Goal: Task Accomplishment & Management: Complete application form

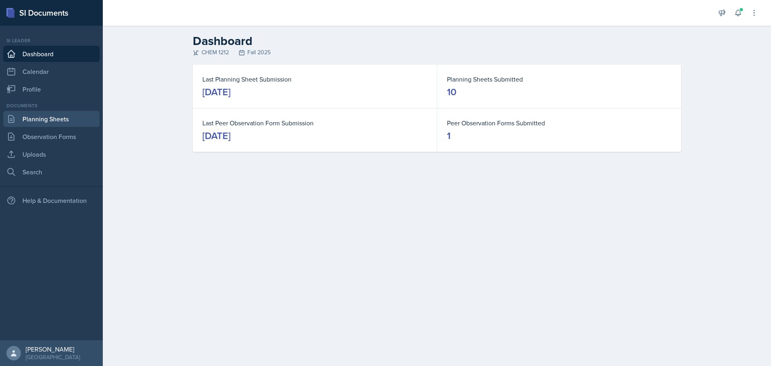
click at [61, 121] on link "Planning Sheets" at bounding box center [51, 119] width 96 height 16
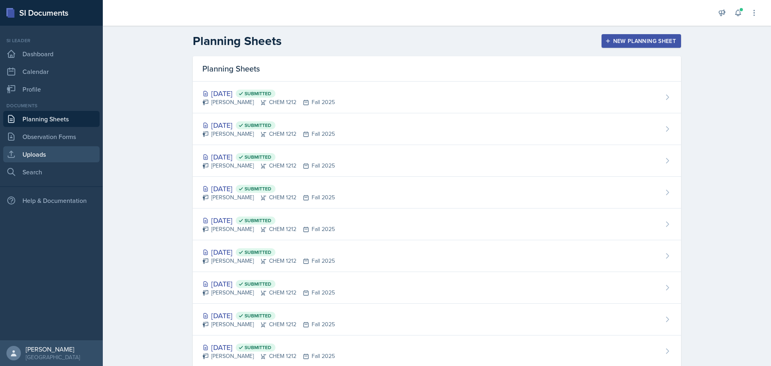
click at [55, 151] on link "Uploads" at bounding box center [51, 154] width 96 height 16
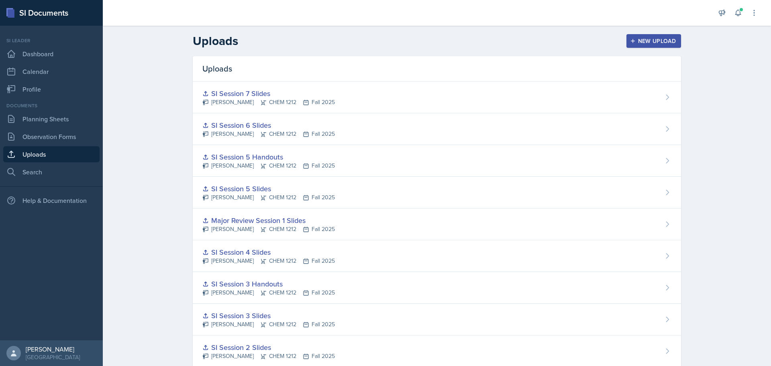
click at [636, 38] on div "New Upload" at bounding box center [654, 41] width 45 height 6
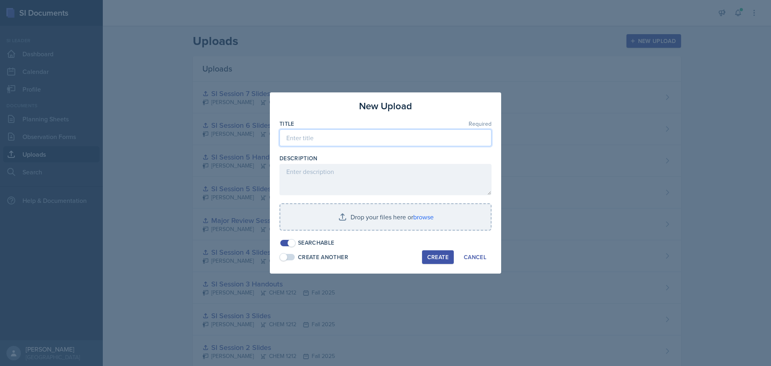
click at [351, 139] on input at bounding box center [386, 137] width 212 height 17
type input "SI Session 8 Slides"
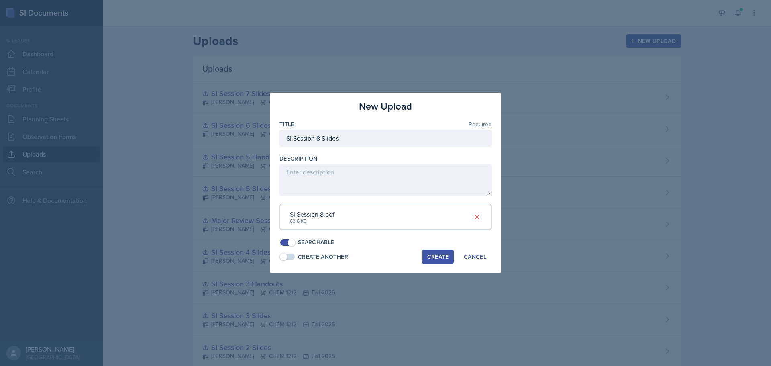
click at [432, 257] on div "Create" at bounding box center [437, 256] width 21 height 6
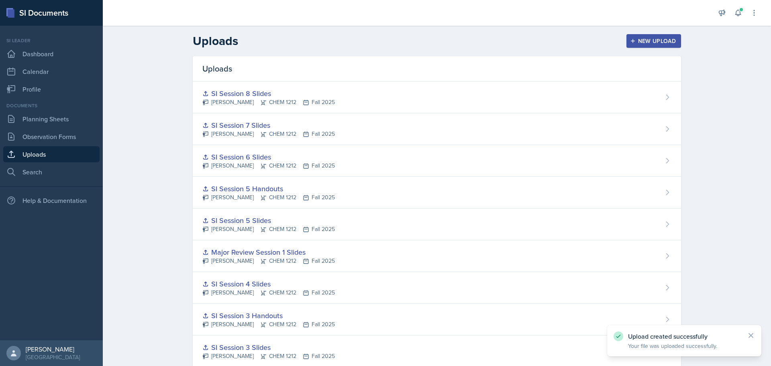
click at [637, 40] on div "New Upload" at bounding box center [654, 41] width 45 height 6
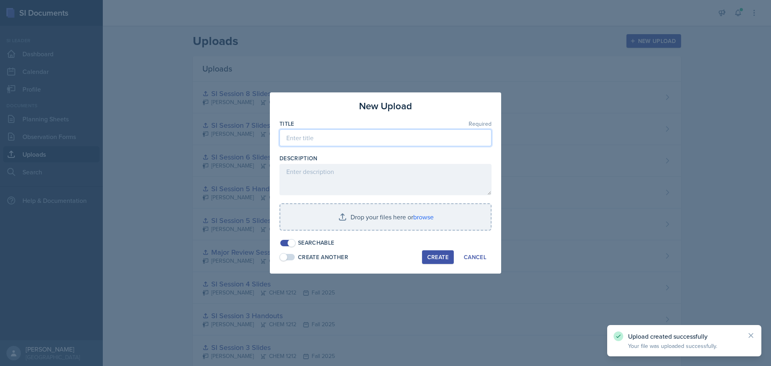
click at [360, 137] on input at bounding box center [386, 137] width 212 height 17
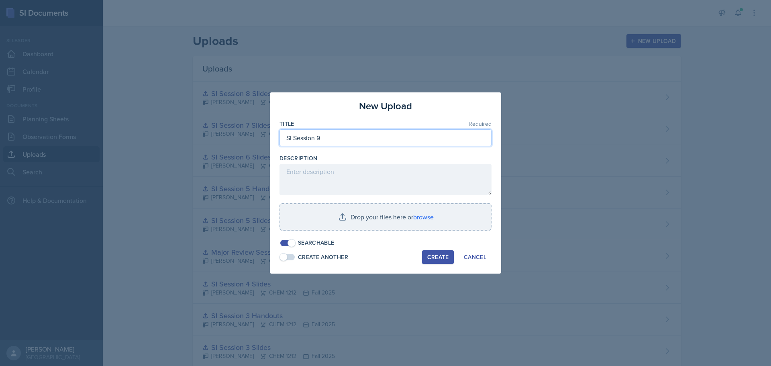
drag, startPoint x: 358, startPoint y: 137, endPoint x: 265, endPoint y: 133, distance: 93.7
click at [265, 133] on div "New Upload Title Required SI Session 9 Description Drop your files here or brow…" at bounding box center [385, 183] width 771 height 366
click at [348, 137] on input "SI Session 9" at bounding box center [386, 137] width 212 height 17
type input "SI Session 9 Slides"
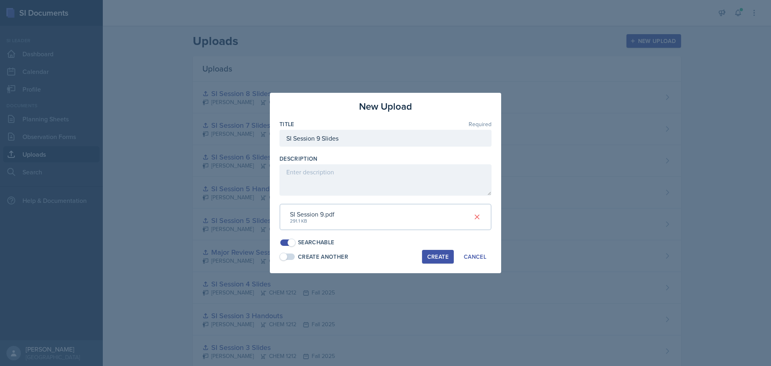
click at [439, 258] on div "Create" at bounding box center [437, 256] width 21 height 6
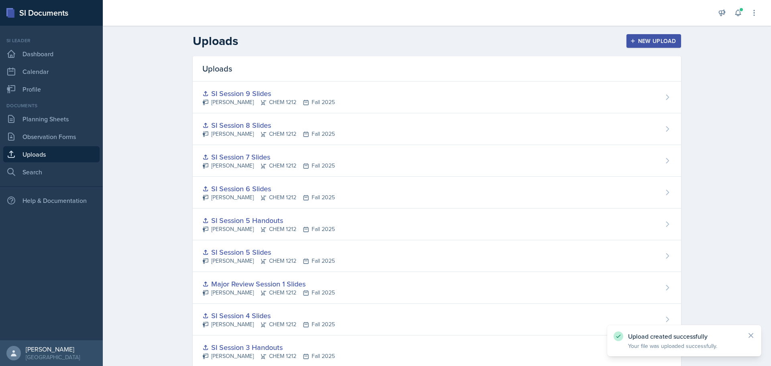
click at [643, 44] on div "New Upload" at bounding box center [654, 41] width 45 height 6
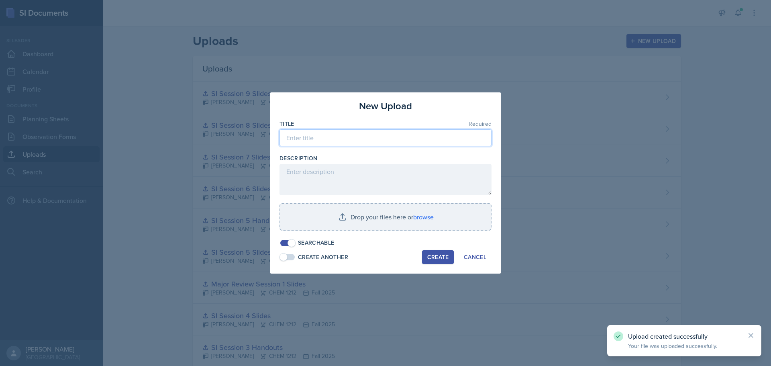
click at [348, 137] on input at bounding box center [386, 137] width 212 height 17
paste input "SI Session 9"
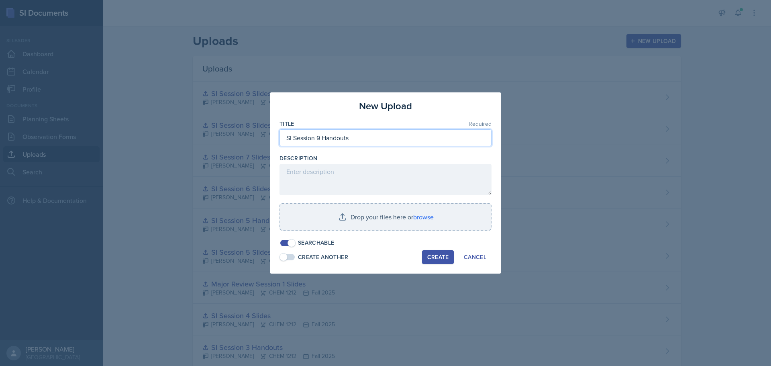
type input "SI Session 9 Handouts"
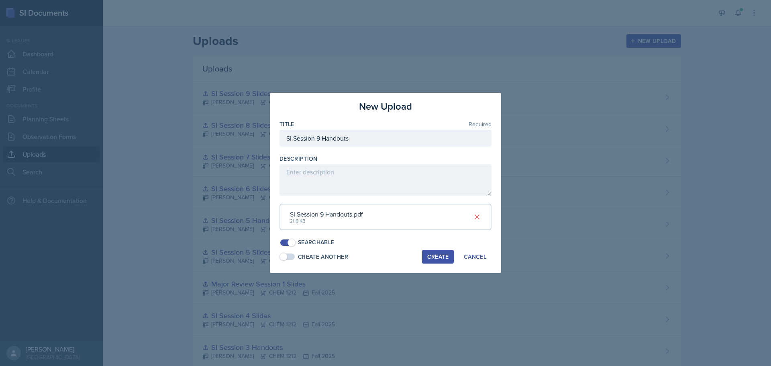
click at [437, 254] on div "Create" at bounding box center [437, 256] width 21 height 6
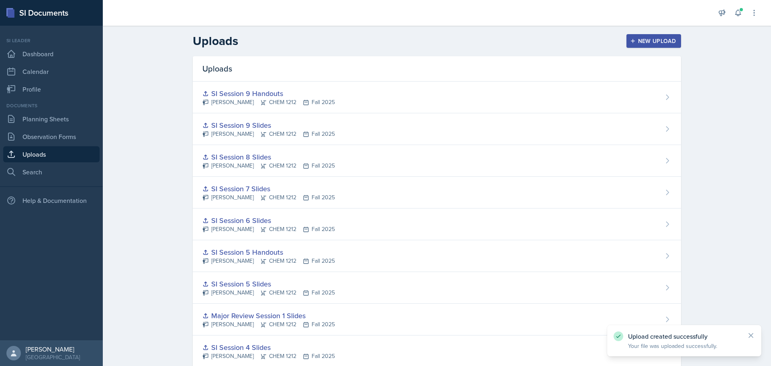
click at [641, 38] on div "New Upload" at bounding box center [654, 41] width 45 height 6
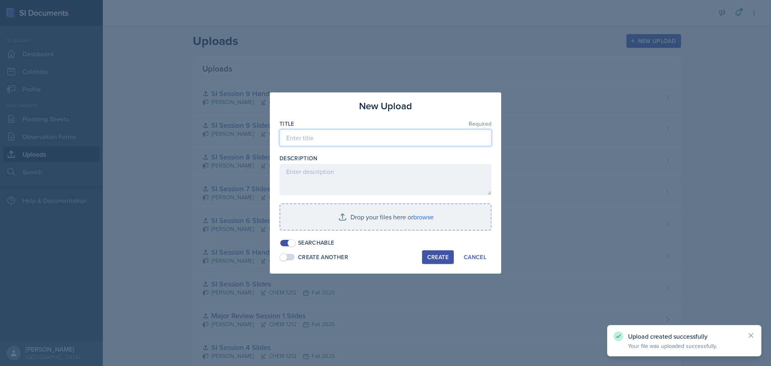
click at [361, 134] on input at bounding box center [386, 137] width 212 height 17
paste input "SI Session 9"
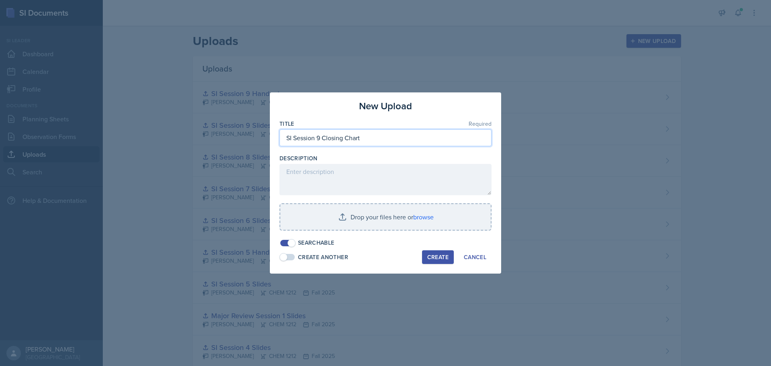
type input "SI Session 9 Closing Chart"
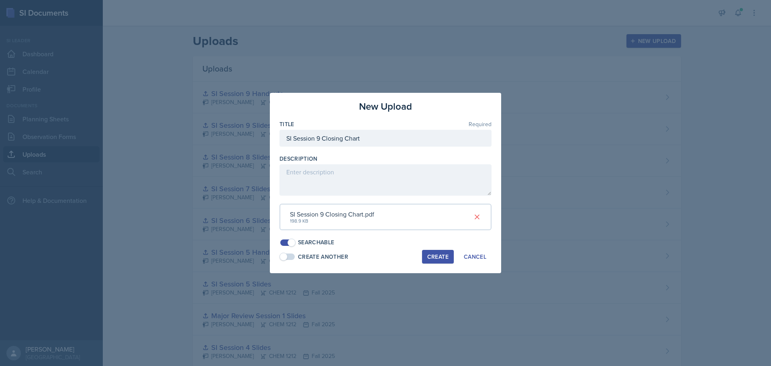
click at [441, 257] on div "Create" at bounding box center [437, 256] width 21 height 6
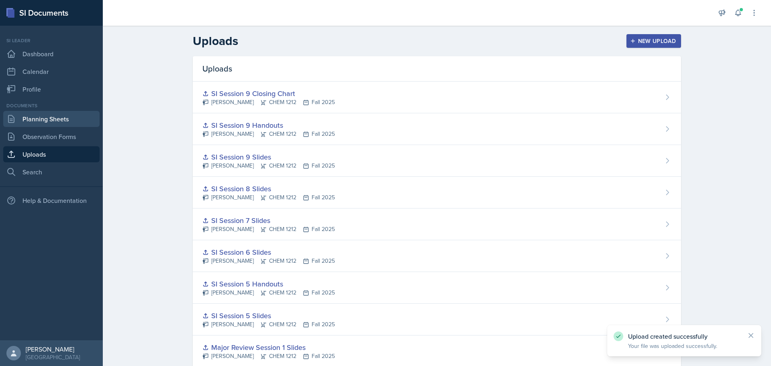
click at [57, 120] on link "Planning Sheets" at bounding box center [51, 119] width 96 height 16
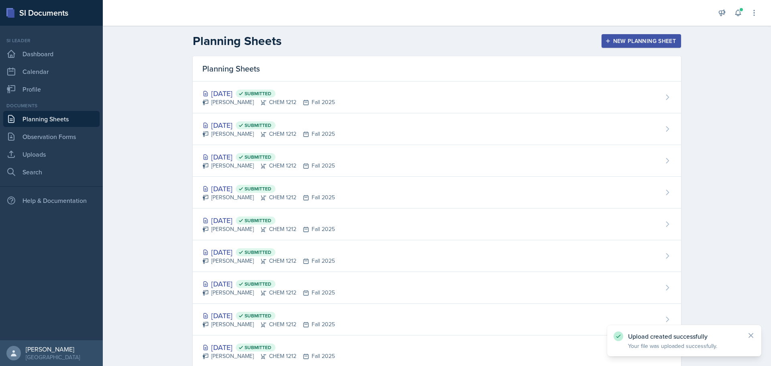
click at [620, 40] on div "New Planning Sheet" at bounding box center [641, 41] width 69 height 6
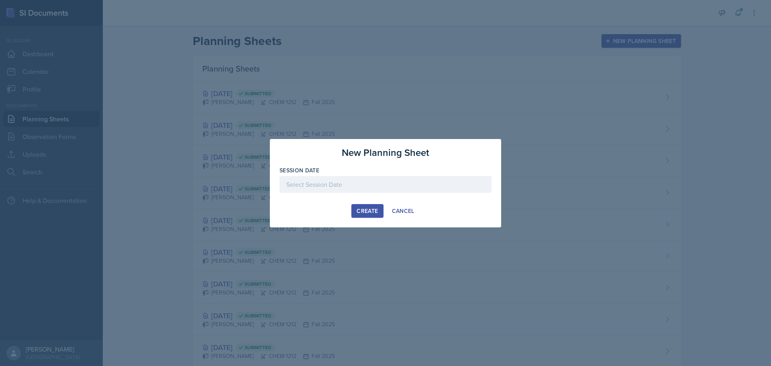
click at [363, 181] on div at bounding box center [386, 184] width 212 height 17
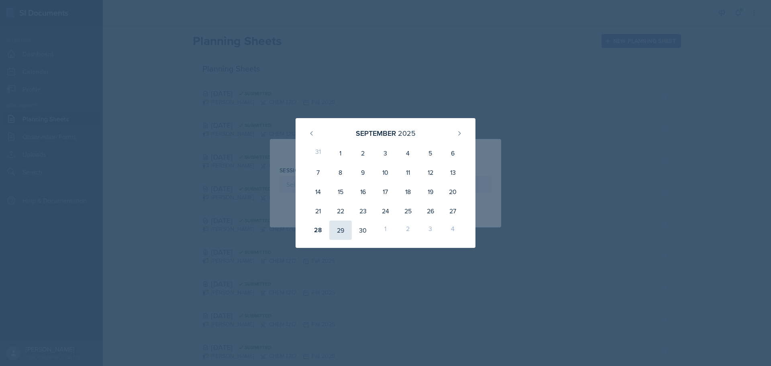
click at [342, 233] on div "29" at bounding box center [340, 230] width 22 height 19
type input "[DATE]"
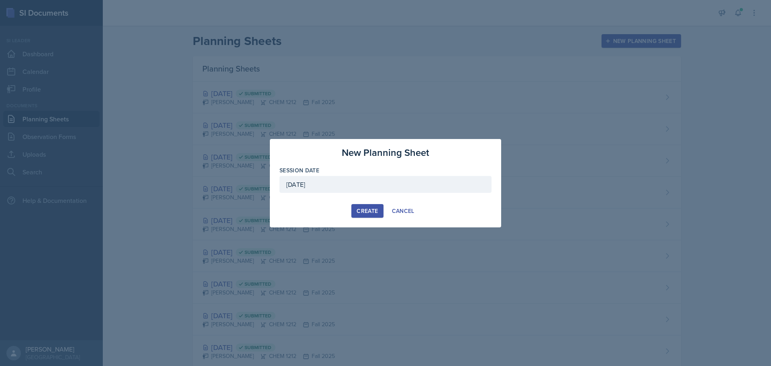
click at [364, 211] on div "Create" at bounding box center [367, 211] width 21 height 6
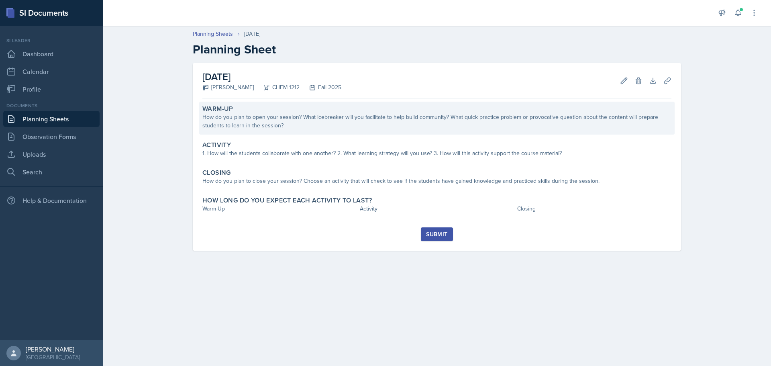
click at [325, 123] on div "How do you plan to open your session? What icebreaker will you facilitate to he…" at bounding box center [436, 121] width 469 height 17
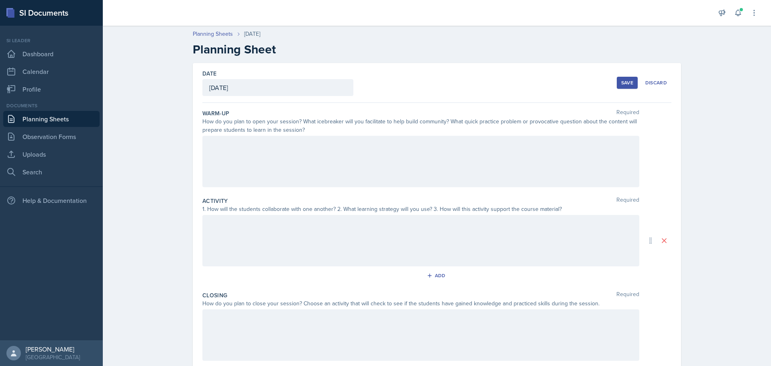
click at [290, 151] on div at bounding box center [420, 161] width 437 height 51
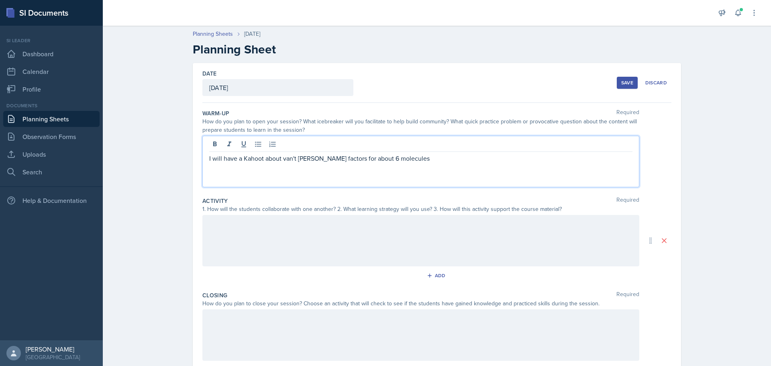
click at [234, 160] on p "I will have a Kahoot about van't [PERSON_NAME] factors for about 6 molecules" at bounding box center [420, 158] width 423 height 10
click at [242, 158] on p "I will have a Kahoot about van't [PERSON_NAME] factors for about 6 molecules" at bounding box center [420, 158] width 423 height 10
click at [428, 161] on p "I will have a quick Kahoot about van't [PERSON_NAME] factors for about 6 molecu…" at bounding box center [420, 158] width 423 height 10
click at [349, 240] on div at bounding box center [420, 240] width 437 height 51
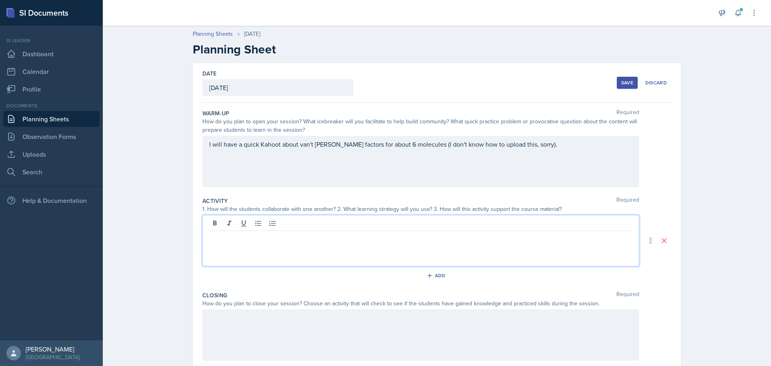
scroll to position [40, 0]
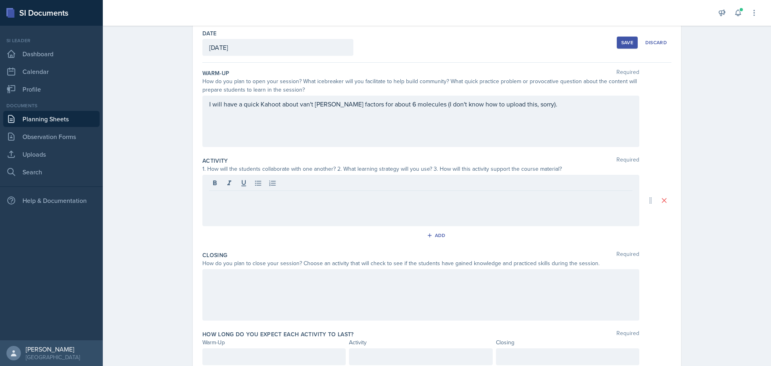
click at [318, 205] on div at bounding box center [420, 200] width 437 height 51
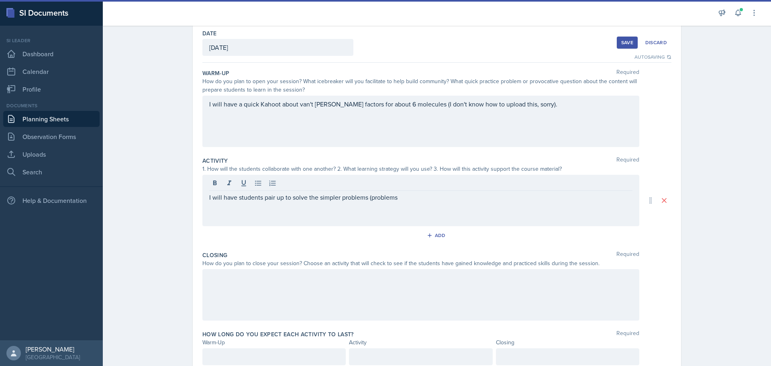
click at [404, 196] on p "I will have students pair up to solve the simpler problems (problems" at bounding box center [420, 197] width 423 height 10
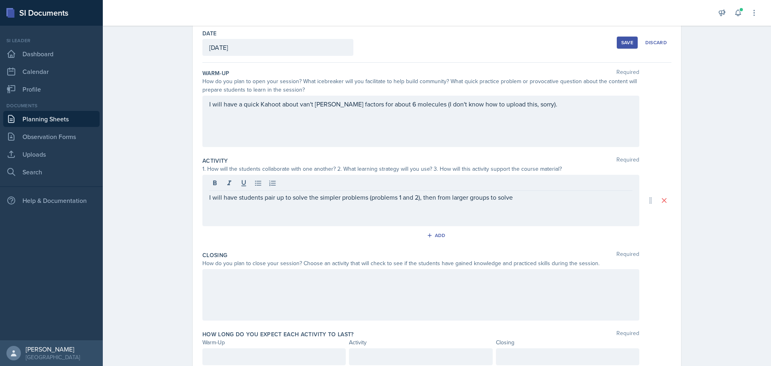
click at [526, 201] on p "I will have students pair up to solve the simpler problems (problems 1 and 2), …" at bounding box center [420, 197] width 423 height 10
click at [560, 200] on p "I will have students pair up to solve the simpler problems (problems 1 and 2), …" at bounding box center [420, 197] width 423 height 10
click at [560, 195] on p "I will have students pair up to solve the simpler problems (problems 1 and 2), …" at bounding box center [420, 197] width 423 height 10
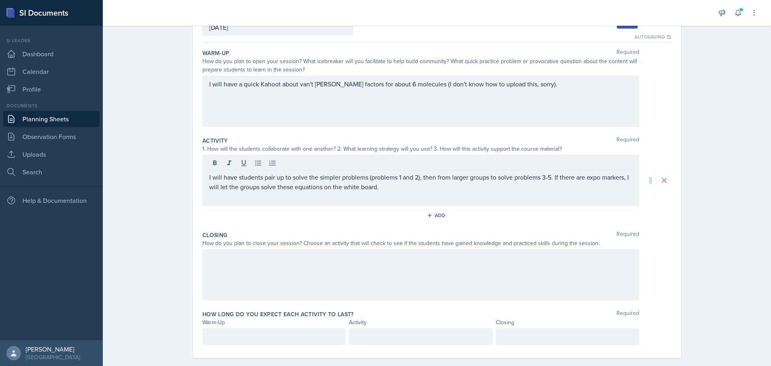
scroll to position [71, 0]
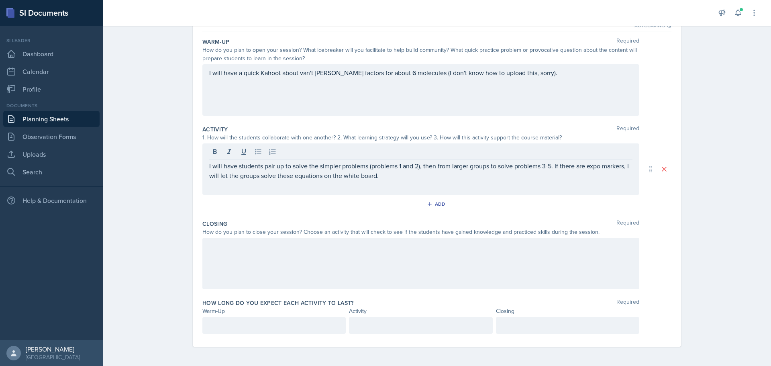
click at [378, 249] on div at bounding box center [420, 263] width 437 height 51
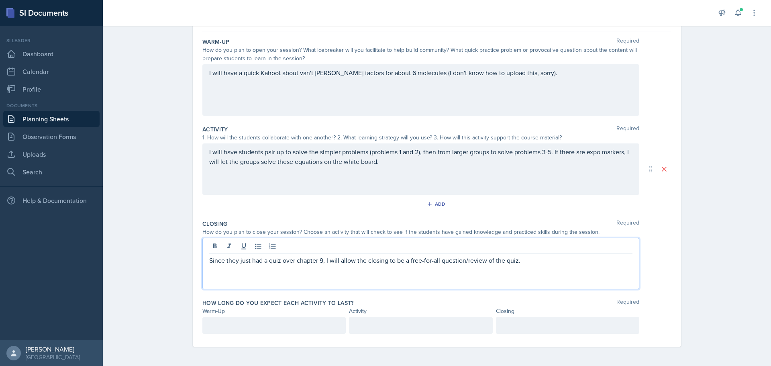
click at [512, 262] on p "Since they just had a quiz over chapter 9, I will allow the closing to be a fre…" at bounding box center [420, 260] width 423 height 10
click at [517, 261] on p "Since they just had a quiz over chapter 9, I will allow the closing to be a fre…" at bounding box center [420, 260] width 423 height 10
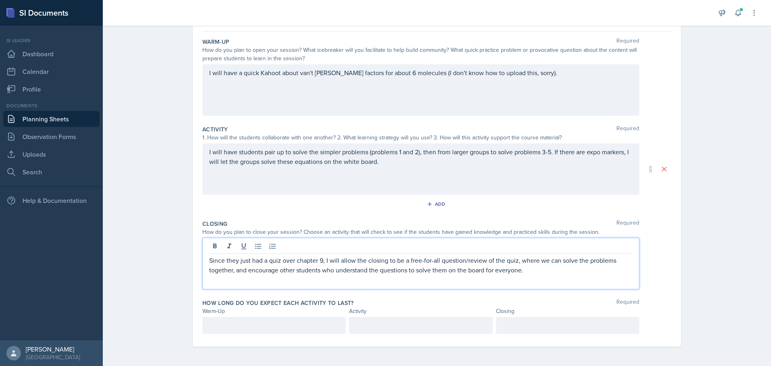
click at [260, 325] on div at bounding box center [273, 325] width 143 height 17
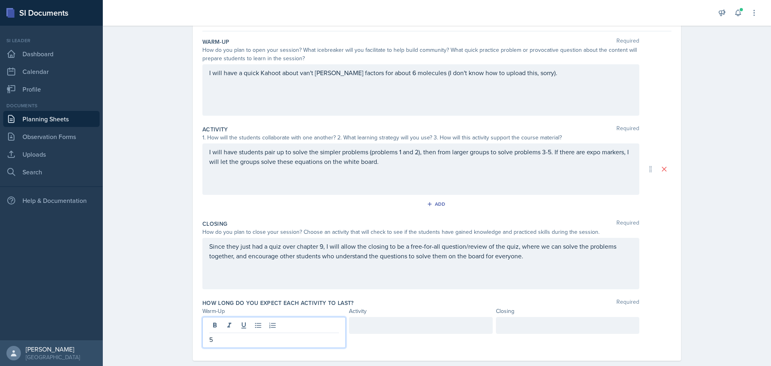
click at [402, 329] on div at bounding box center [420, 325] width 143 height 17
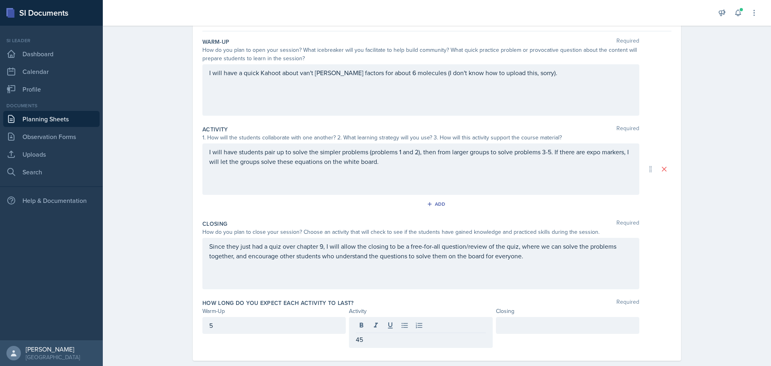
click at [380, 341] on p "45" at bounding box center [421, 340] width 130 height 10
click at [519, 320] on div at bounding box center [567, 325] width 143 height 17
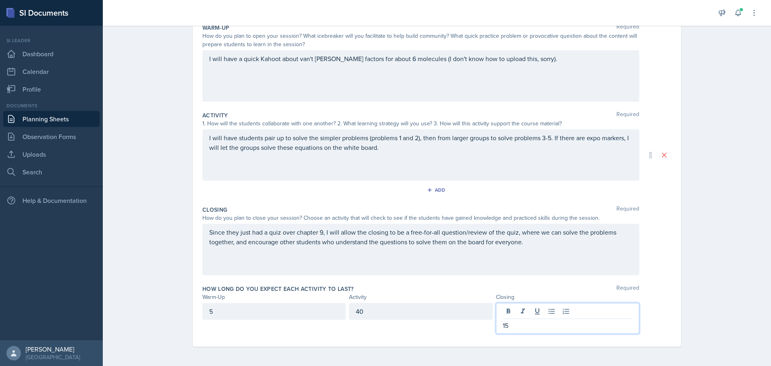
click at [657, 270] on div "Since they just had a quiz over chapter 9, I will allow the closing to be a fre…" at bounding box center [436, 249] width 469 height 51
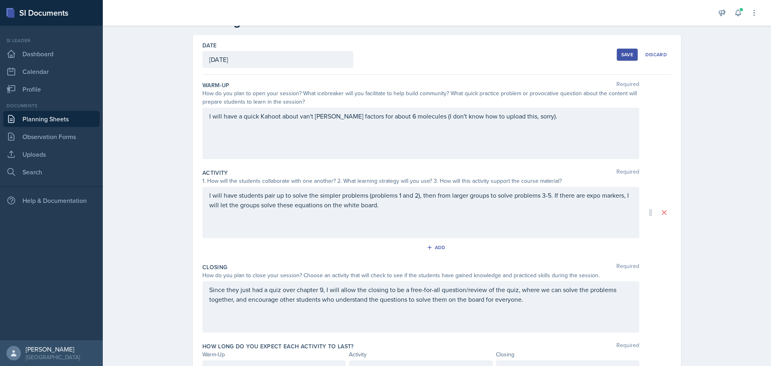
scroll to position [0, 0]
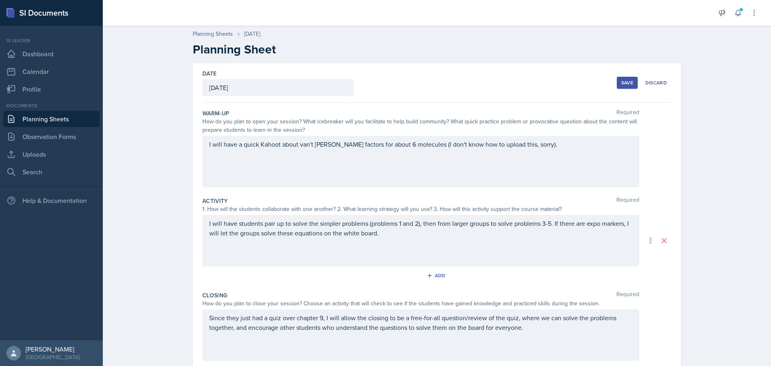
click at [492, 146] on div "I will have a quick Kahoot about van't [PERSON_NAME] factors for about 6 molecu…" at bounding box center [420, 161] width 437 height 51
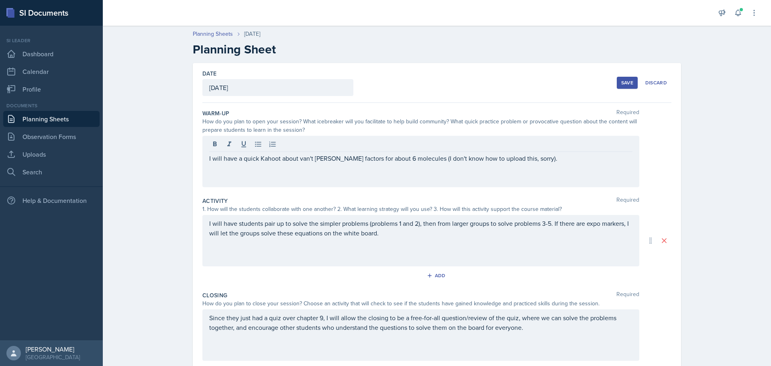
click at [492, 146] on div at bounding box center [420, 145] width 423 height 13
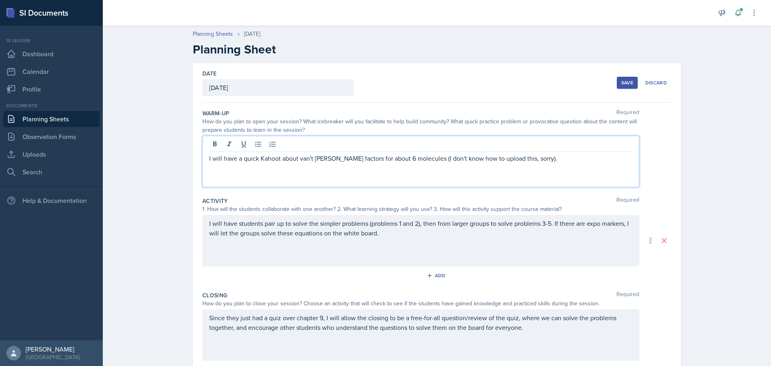
click at [494, 160] on p "I will have a quick Kahoot about van't [PERSON_NAME] factors for about 6 molecu…" at bounding box center [420, 158] width 423 height 10
click at [559, 167] on div "I will have a quick Kahoot about van't [PERSON_NAME] factors for about 6 molecu…" at bounding box center [420, 161] width 437 height 51
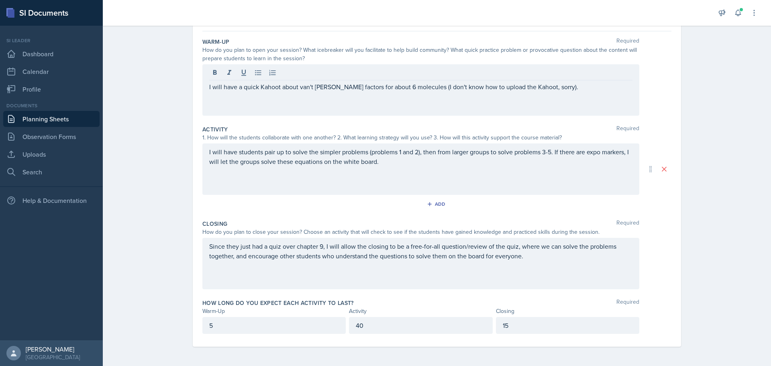
click at [716, 276] on div "Planning Sheets [DATE] Planning Sheet Date [DATE] [DATE] 31 1 2 3 4 5 6 7 8 9 1…" at bounding box center [437, 158] width 668 height 416
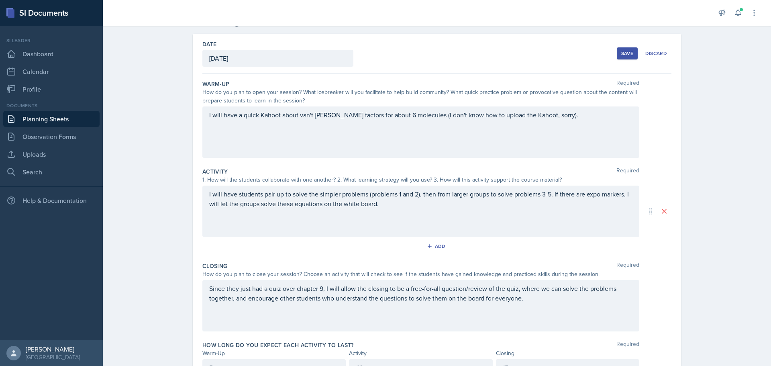
scroll to position [0, 0]
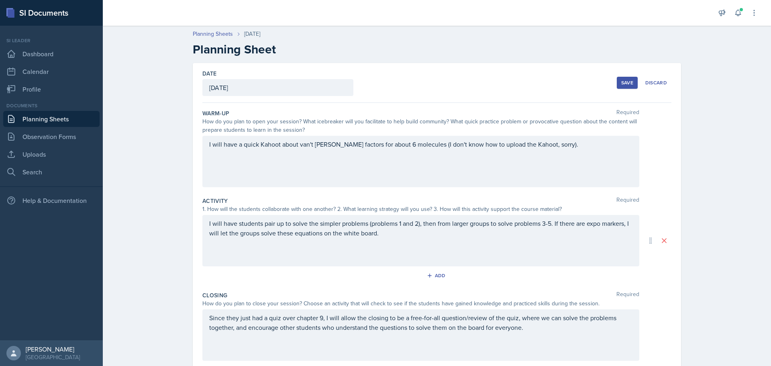
click at [622, 80] on div "Save" at bounding box center [627, 83] width 12 height 6
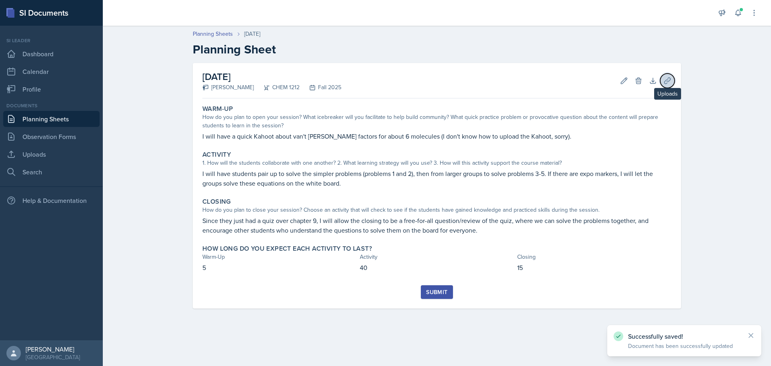
click at [674, 79] on button "Uploads" at bounding box center [667, 81] width 14 height 14
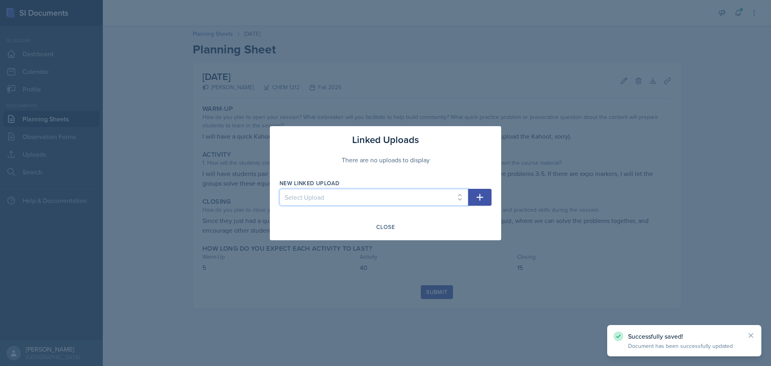
click at [382, 197] on select "Select Upload SI Session 6 Slides SI Session 7 Slides SI Session 1 Slides SI Se…" at bounding box center [374, 197] width 189 height 17
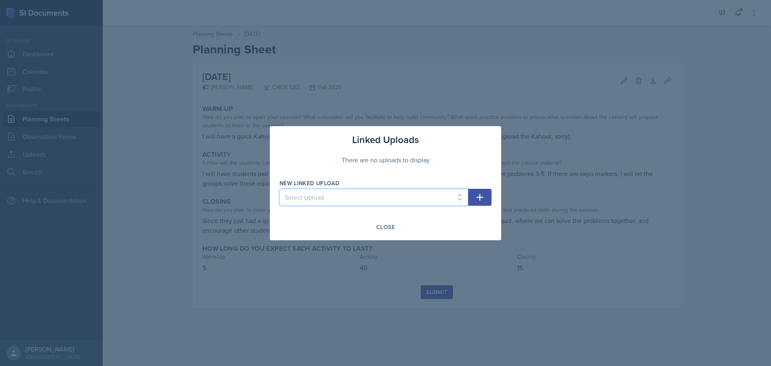
select select "78e625a4-8bfa-4b32-bebc-ee5535050d71"
click at [280, 189] on select "Select Upload SI Session 6 Slides SI Session 7 Slides SI Session 1 Slides SI Se…" at bounding box center [374, 197] width 189 height 17
click at [479, 195] on icon "button" at bounding box center [480, 197] width 10 height 10
select select
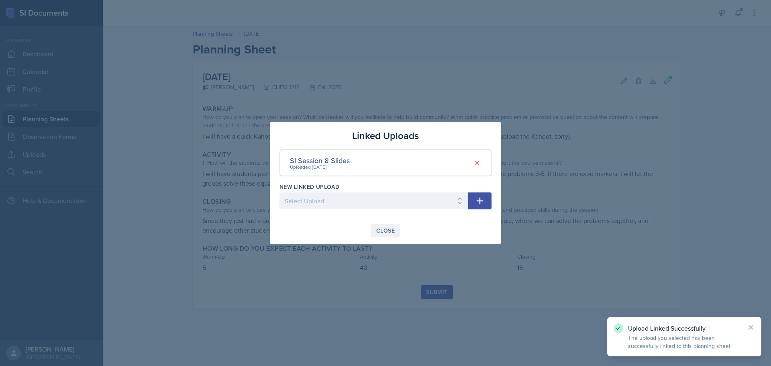
click at [390, 229] on div "Close" at bounding box center [385, 230] width 18 height 6
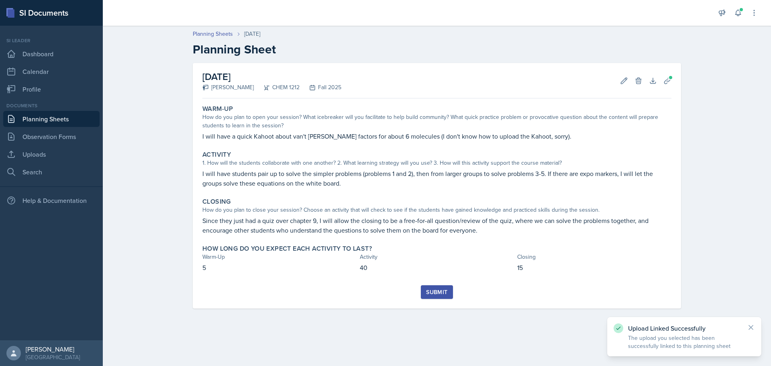
click at [441, 293] on div "Submit" at bounding box center [436, 292] width 21 height 6
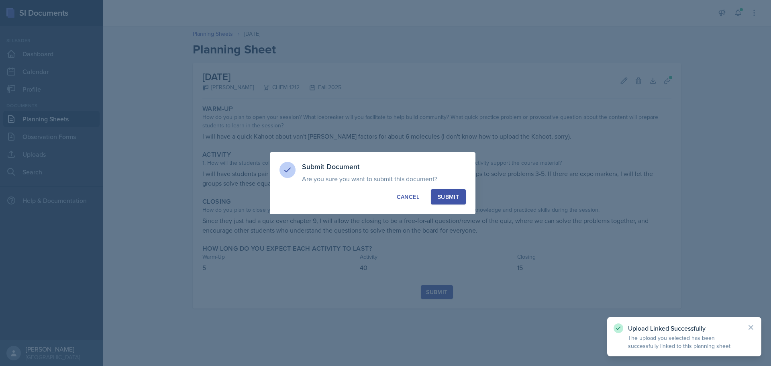
click at [452, 186] on div "Submit Document Are you sure you want to submit this document? This document wi…" at bounding box center [373, 183] width 206 height 62
click at [451, 195] on div "Submit" at bounding box center [448, 197] width 21 height 8
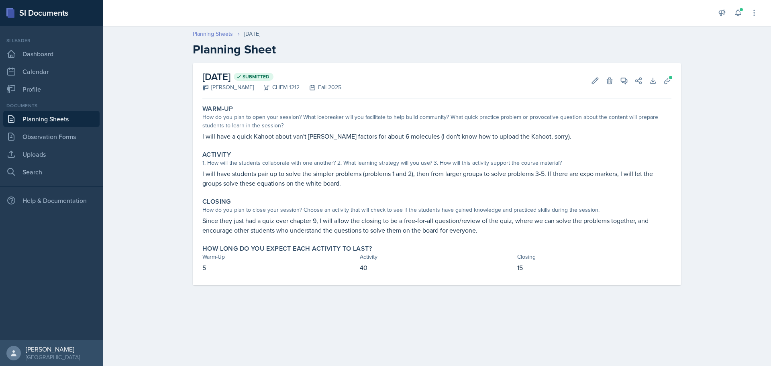
click at [215, 37] on link "Planning Sheets" at bounding box center [213, 34] width 40 height 8
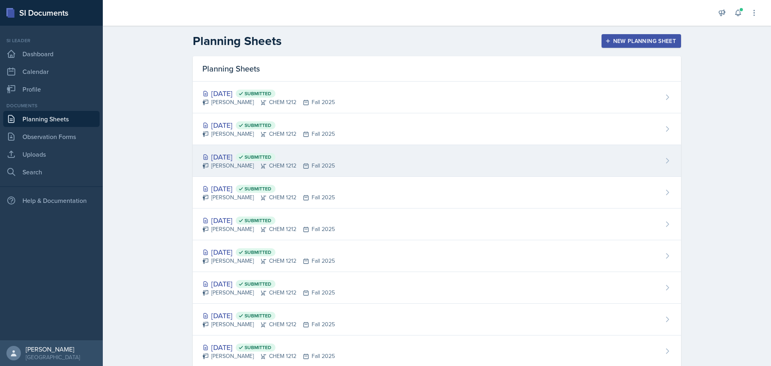
click at [225, 163] on div "[PERSON_NAME] CHEM 1212 Fall 2025" at bounding box center [268, 165] width 133 height 8
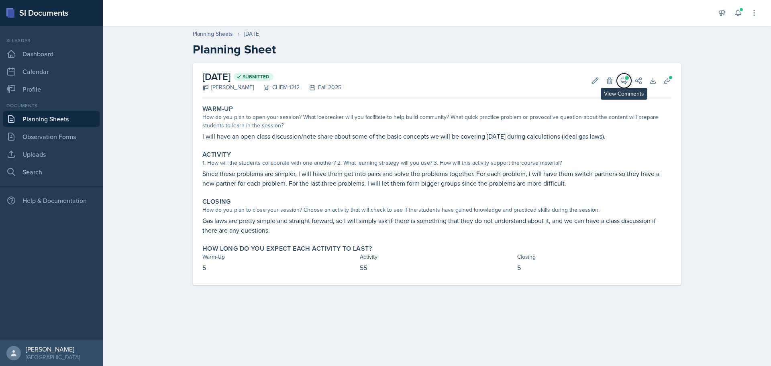
click at [630, 77] on button "View Comments" at bounding box center [624, 81] width 14 height 14
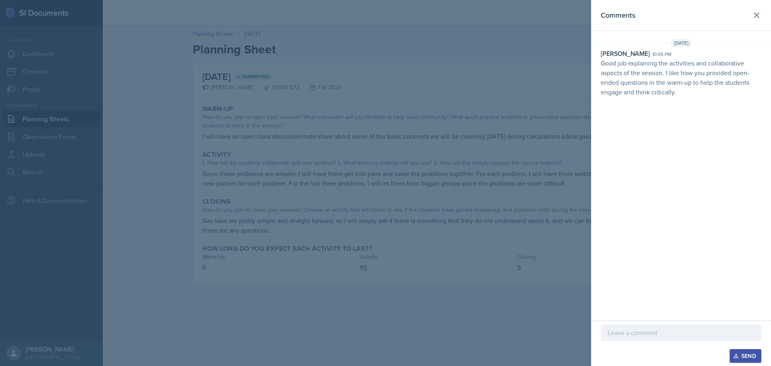
click at [648, 332] on p at bounding box center [681, 333] width 147 height 10
click at [749, 357] on div "Send" at bounding box center [745, 356] width 21 height 6
click at [760, 17] on icon at bounding box center [757, 15] width 10 height 10
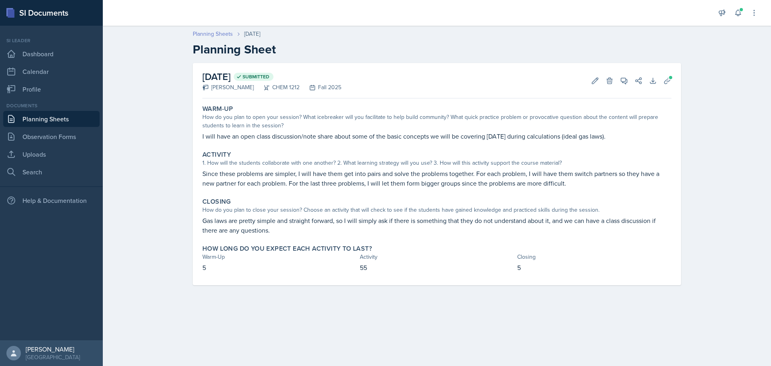
click at [225, 33] on link "Planning Sheets" at bounding box center [213, 34] width 40 height 8
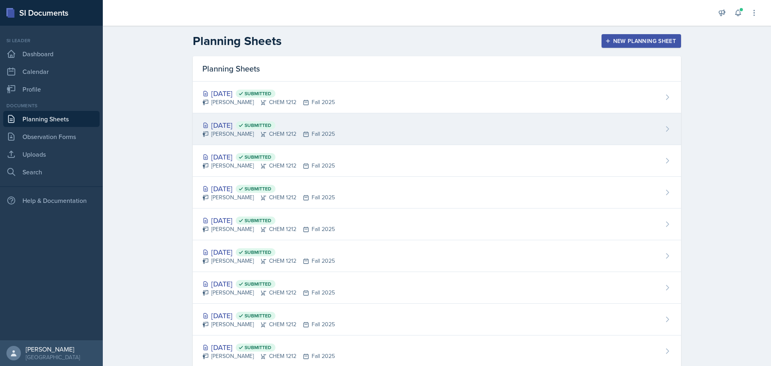
click at [244, 130] on div "[PERSON_NAME] CHEM 1212 Fall 2025" at bounding box center [268, 134] width 133 height 8
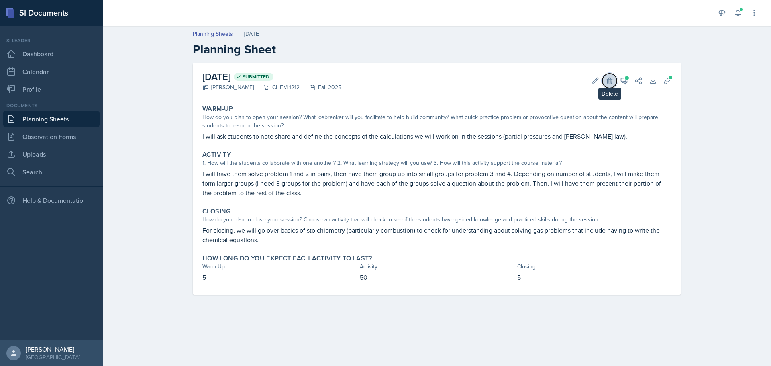
click at [617, 80] on button "Delete" at bounding box center [609, 81] width 14 height 14
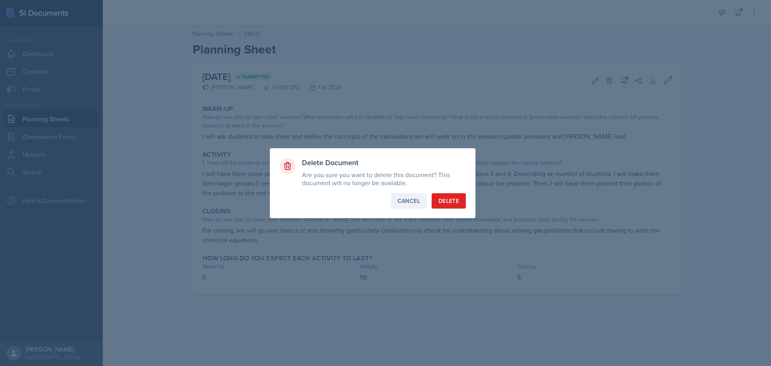
click at [412, 198] on div "Cancel" at bounding box center [409, 201] width 22 height 8
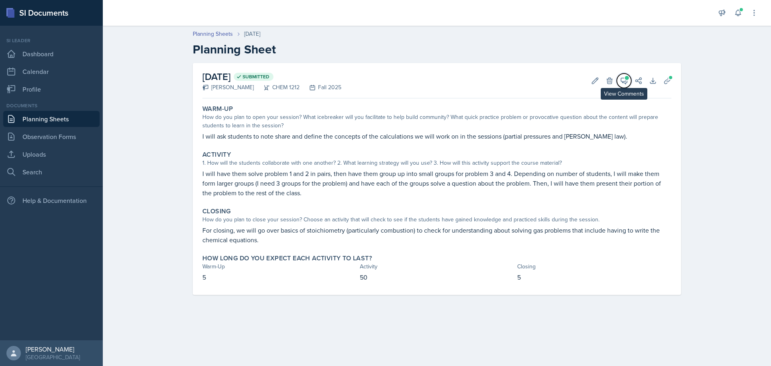
click at [627, 81] on icon at bounding box center [624, 81] width 8 height 8
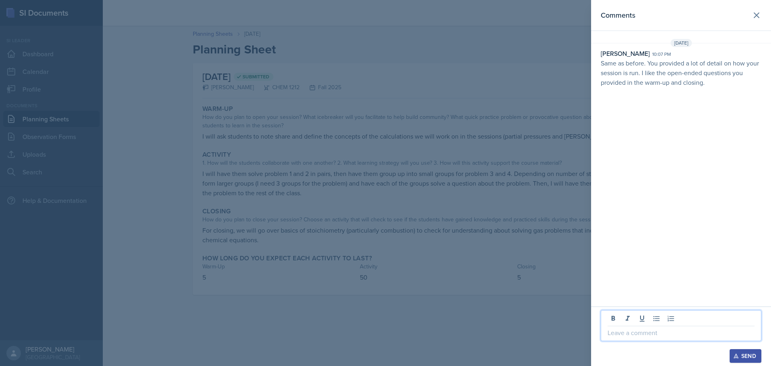
click at [654, 332] on p at bounding box center [681, 333] width 147 height 10
click at [741, 359] on div "Send" at bounding box center [745, 356] width 21 height 6
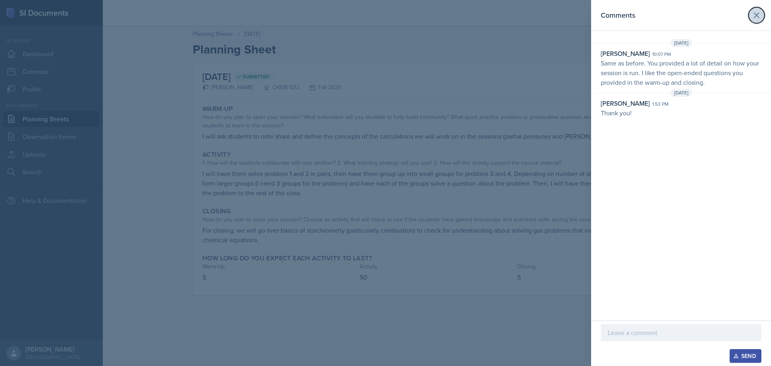
click at [758, 16] on icon at bounding box center [757, 15] width 10 height 10
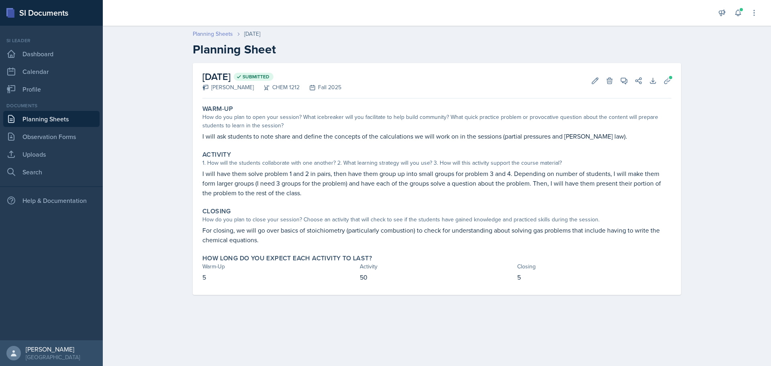
click at [218, 33] on link "Planning Sheets" at bounding box center [213, 34] width 40 height 8
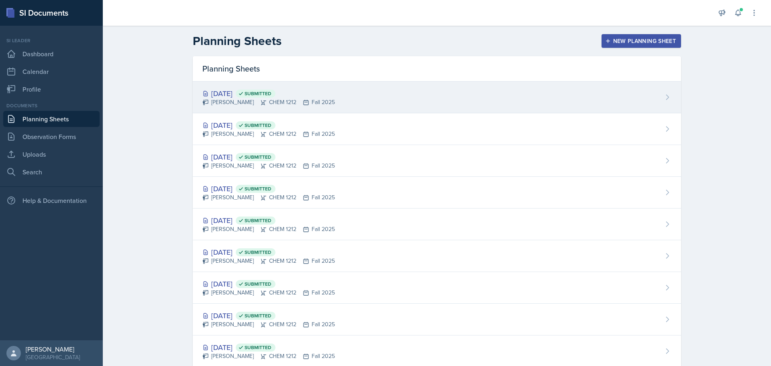
click at [243, 99] on div "[PERSON_NAME] CHEM 1212 Fall 2025" at bounding box center [268, 102] width 133 height 8
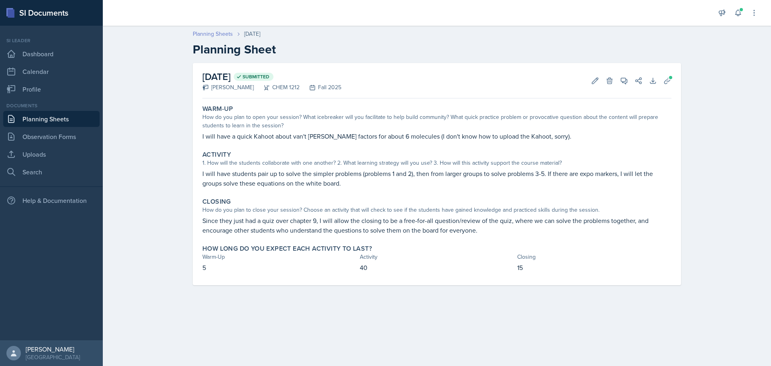
click at [216, 35] on link "Planning Sheets" at bounding box center [213, 34] width 40 height 8
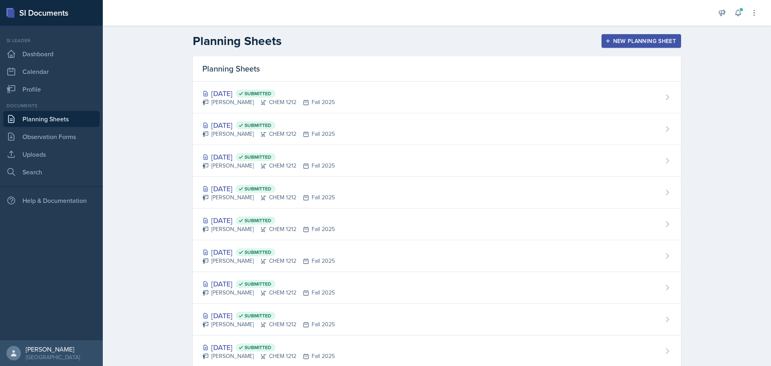
click at [637, 40] on div "New Planning Sheet" at bounding box center [641, 41] width 69 height 6
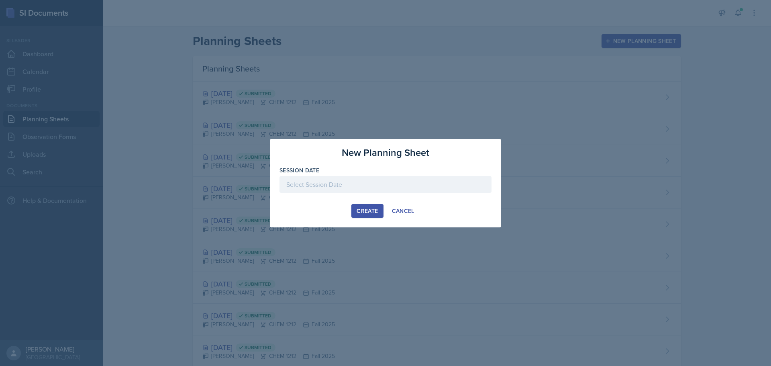
click at [355, 180] on div at bounding box center [386, 184] width 212 height 17
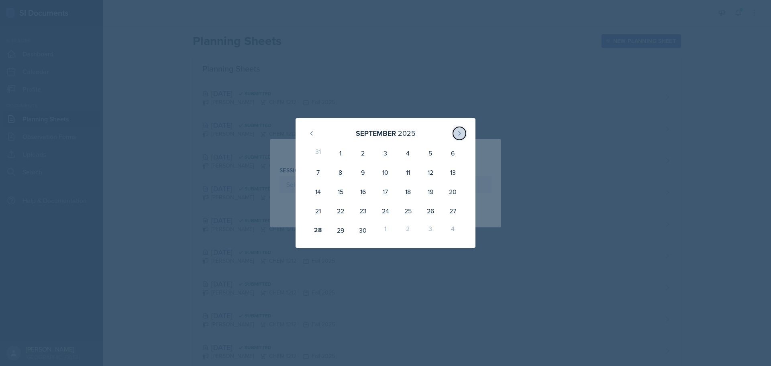
click at [461, 130] on icon at bounding box center [459, 133] width 6 height 6
click at [386, 157] on div "1" at bounding box center [385, 152] width 22 height 19
type input "[DATE]"
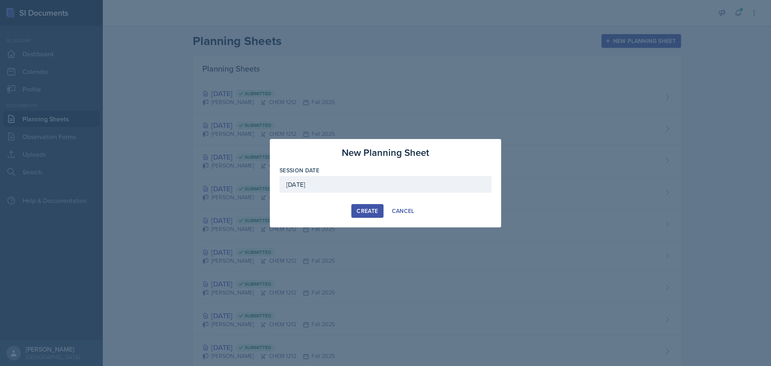
click at [371, 213] on div "Create" at bounding box center [367, 211] width 21 height 6
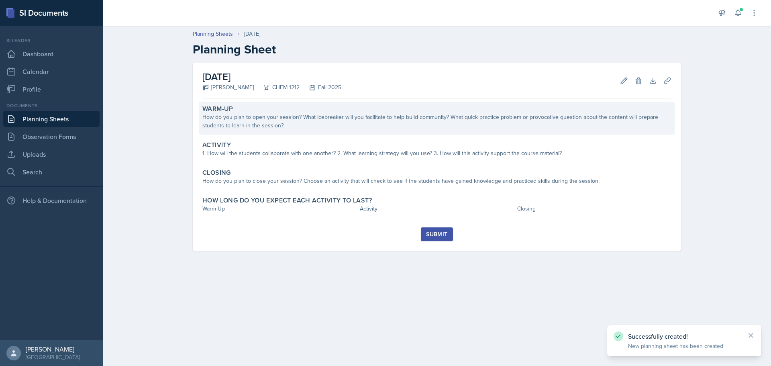
click at [292, 121] on div "How do you plan to open your session? What icebreaker will you facilitate to he…" at bounding box center [436, 121] width 469 height 17
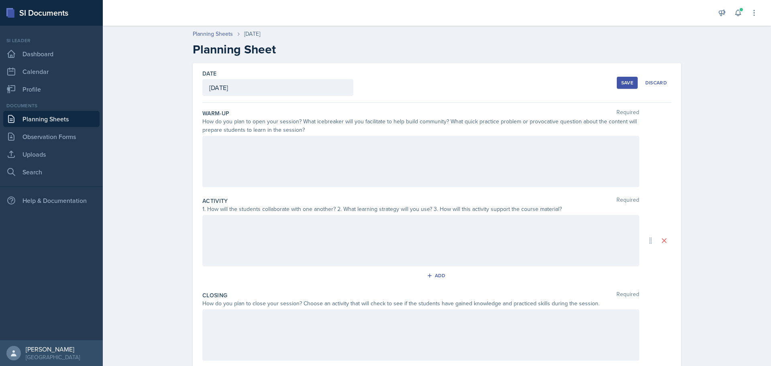
click at [626, 84] on div "Save" at bounding box center [627, 83] width 12 height 6
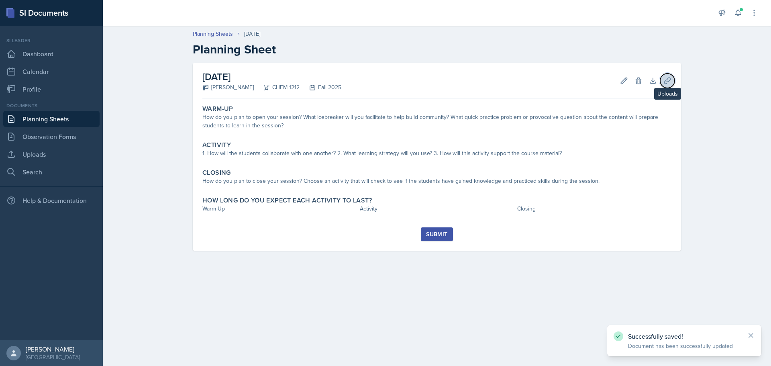
click at [669, 81] on icon at bounding box center [668, 81] width 8 height 8
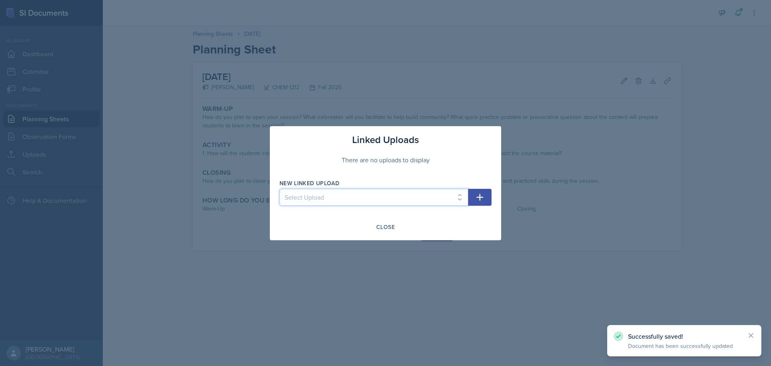
click at [355, 196] on select "Select Upload SI Session 6 Slides SI Session 7 Slides SI Session 1 Slides SI Se…" at bounding box center [374, 197] width 189 height 17
select select "15211c98-d39b-472a-976e-15fd1891261d"
click at [280, 189] on select "Select Upload SI Session 6 Slides SI Session 7 Slides SI Session 1 Slides SI Se…" at bounding box center [374, 197] width 189 height 17
click at [484, 194] on icon "button" at bounding box center [480, 197] width 10 height 10
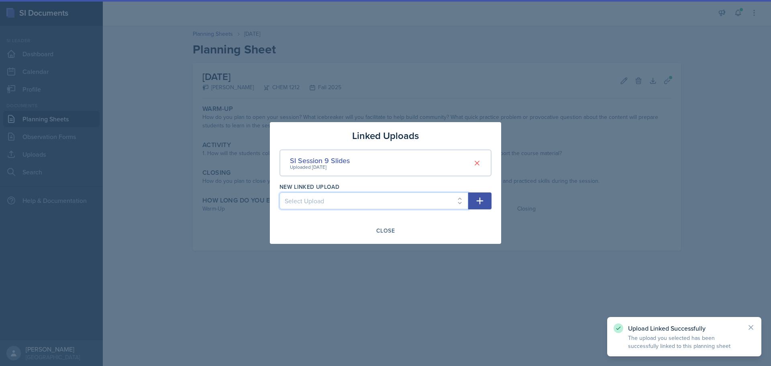
click at [386, 197] on select "Select Upload SI Session 6 Slides SI Session 7 Slides SI Session 1 Slides SI Se…" at bounding box center [374, 200] width 189 height 17
select select "95bed2b0-d0e4-40ff-801b-f186b94ea21f"
click at [280, 192] on select "Select Upload SI Session 6 Slides SI Session 7 Slides SI Session 1 Slides SI Se…" at bounding box center [374, 200] width 189 height 17
click at [484, 202] on icon "button" at bounding box center [480, 201] width 10 height 10
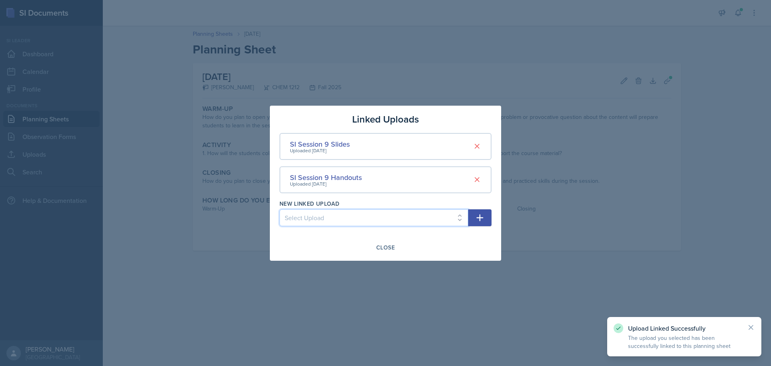
click at [388, 218] on select "Select Upload SI Session 6 Slides SI Session 7 Slides SI Session 1 Slides SI Se…" at bounding box center [374, 217] width 189 height 17
select select "72ae25e5-494c-43fd-982b-61d8b4ba9979"
click at [280, 209] on select "Select Upload SI Session 6 Slides SI Session 7 Slides SI Session 1 Slides SI Se…" at bounding box center [374, 217] width 189 height 17
click at [478, 218] on icon "button" at bounding box center [480, 218] width 10 height 10
select select
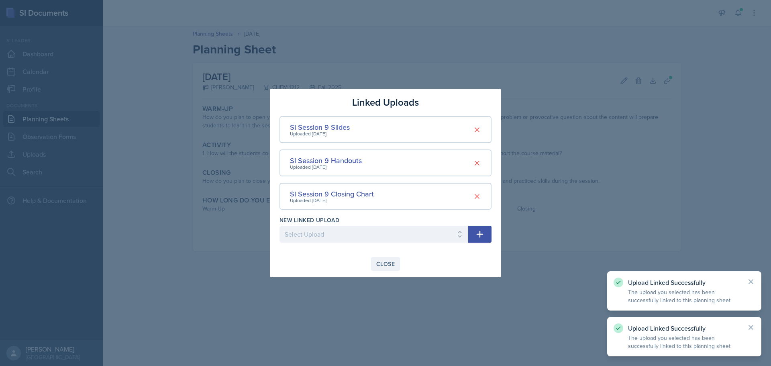
click at [385, 264] on div "Close" at bounding box center [385, 264] width 18 height 6
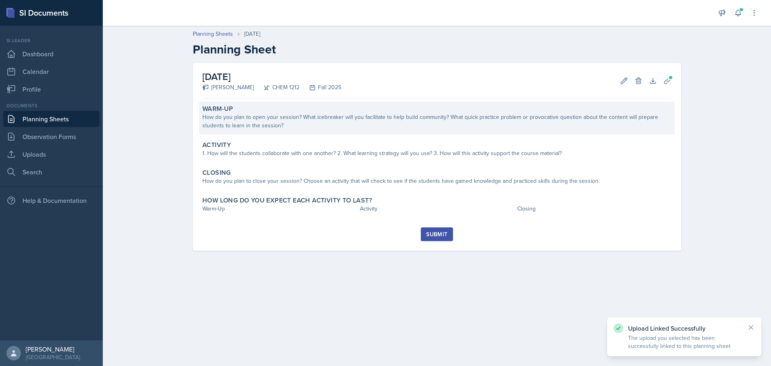
click at [338, 124] on div "How do you plan to open your session? What icebreaker will you facilitate to he…" at bounding box center [436, 121] width 469 height 17
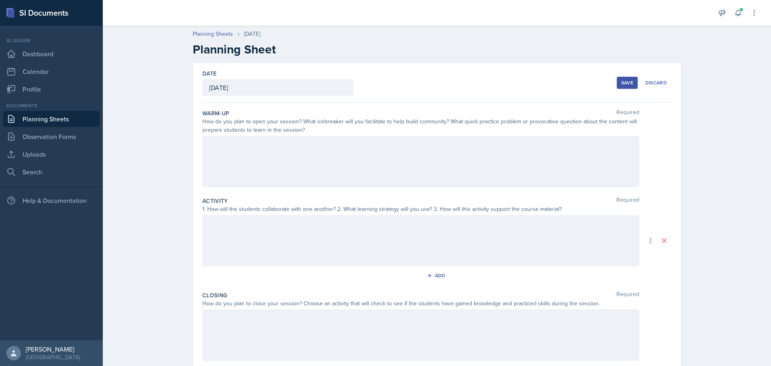
click at [363, 151] on div at bounding box center [420, 161] width 437 height 51
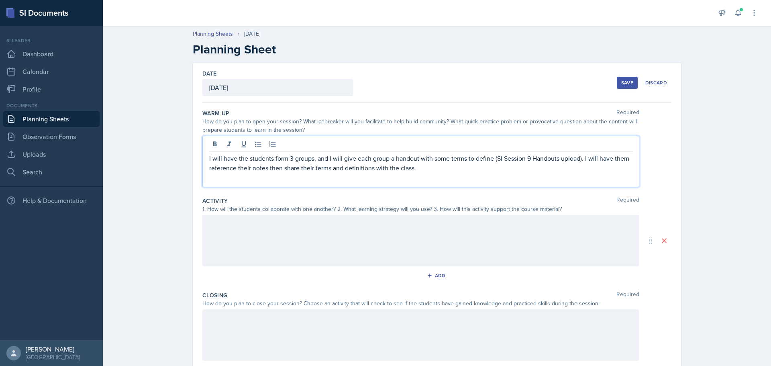
click at [380, 242] on div at bounding box center [420, 240] width 437 height 51
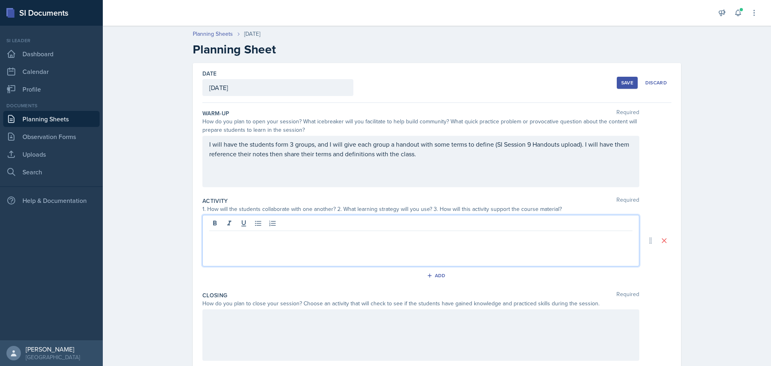
scroll to position [40, 0]
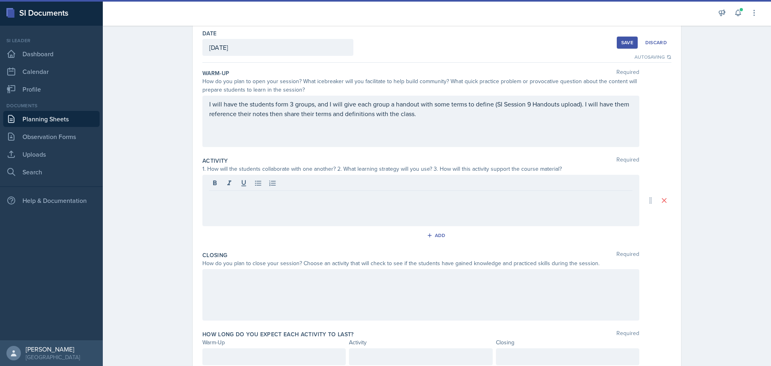
click at [359, 207] on div at bounding box center [420, 200] width 437 height 51
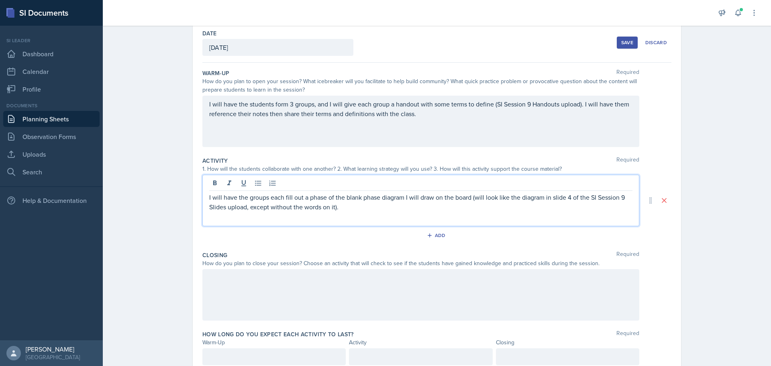
click at [266, 114] on p "I will have the students form 3 groups, and I will give each group a handout wi…" at bounding box center [420, 108] width 423 height 19
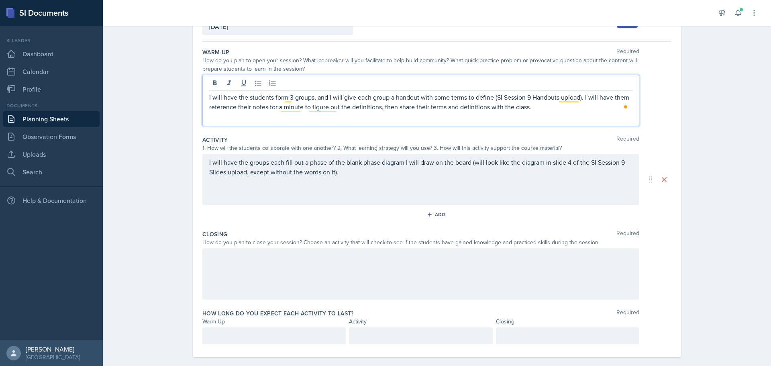
scroll to position [71, 0]
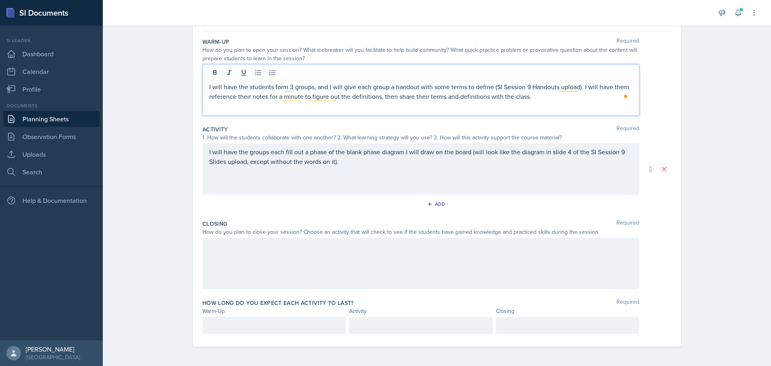
click at [370, 164] on p "I will have the groups each fill out a phase of the blank phase diagram I will …" at bounding box center [420, 156] width 423 height 19
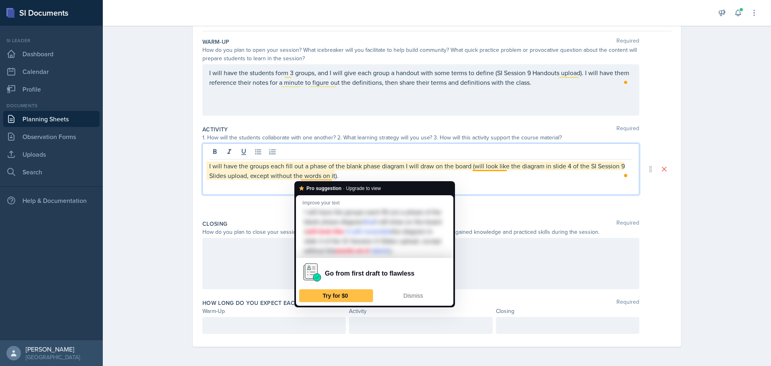
click at [357, 176] on p "I will have the groups each fill out a phase of the blank phase diagram I will …" at bounding box center [420, 170] width 423 height 19
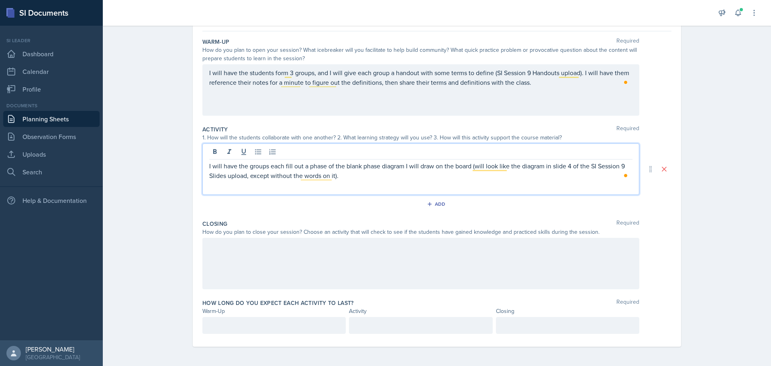
click at [352, 176] on p "I will have the groups each fill out a phase of the blank phase diagram I will …" at bounding box center [420, 170] width 423 height 19
click at [378, 175] on p "I will have the groups each fill out a phase of the blank phase diagram I will …" at bounding box center [420, 170] width 423 height 19
click at [209, 165] on p "I will have the groups each fill out a phase of the blank phase diagram I will …" at bounding box center [420, 170] width 423 height 19
click at [453, 174] on p "For problem 1, I will have the groups each fill out a phase of the blank phase …" at bounding box center [420, 170] width 423 height 19
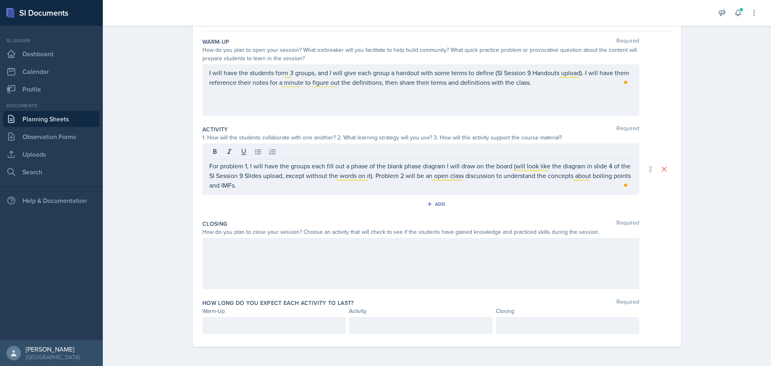
click at [307, 184] on p "For problem 1, I will have the groups each fill out a phase of the blank phase …" at bounding box center [420, 175] width 423 height 29
click at [423, 264] on div at bounding box center [420, 263] width 437 height 51
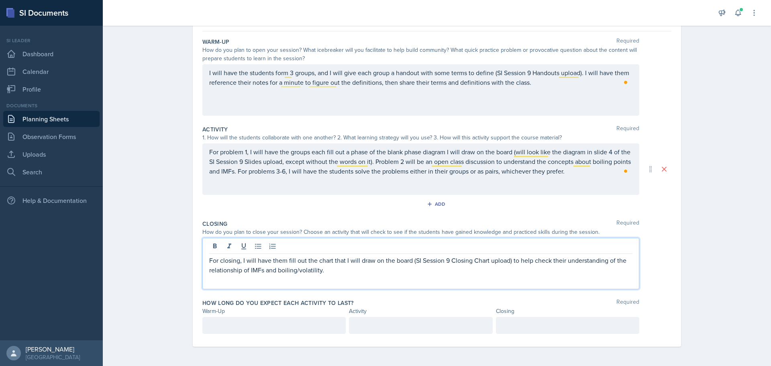
click at [244, 273] on p "For closing, I will have them fill out the chart that I will draw on the board …" at bounding box center [420, 264] width 423 height 19
click at [376, 271] on p "For closing, I will have them fill out the chart that I will draw on the board …" at bounding box center [420, 264] width 423 height 19
click at [520, 319] on div at bounding box center [567, 325] width 143 height 17
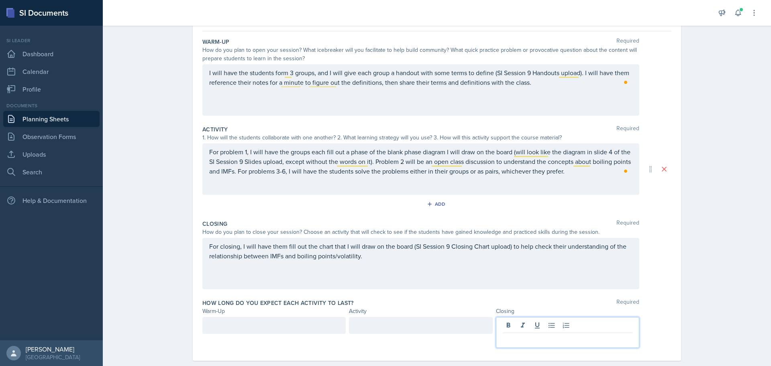
scroll to position [86, 0]
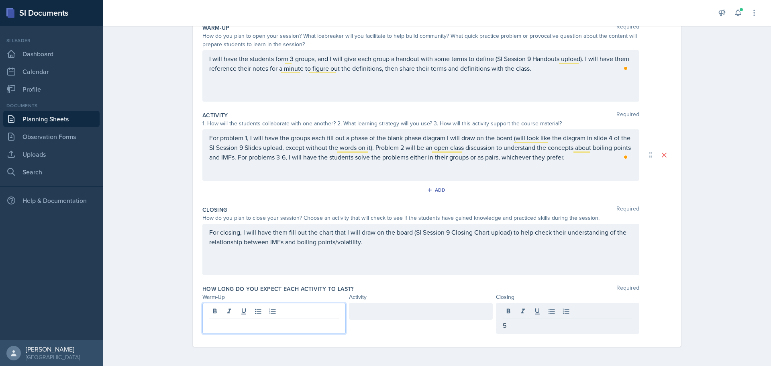
click at [325, 314] on div at bounding box center [273, 318] width 143 height 31
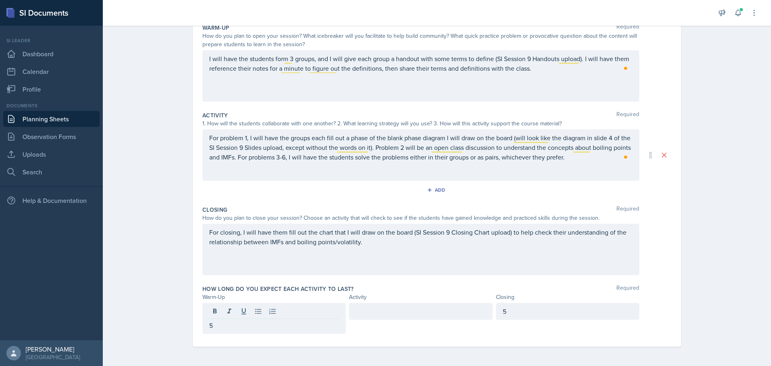
click at [391, 306] on div at bounding box center [420, 311] width 143 height 17
click at [433, 284] on div "How long do you expect each activity to last? Required Warm-Up Activity Closing…" at bounding box center [436, 311] width 469 height 59
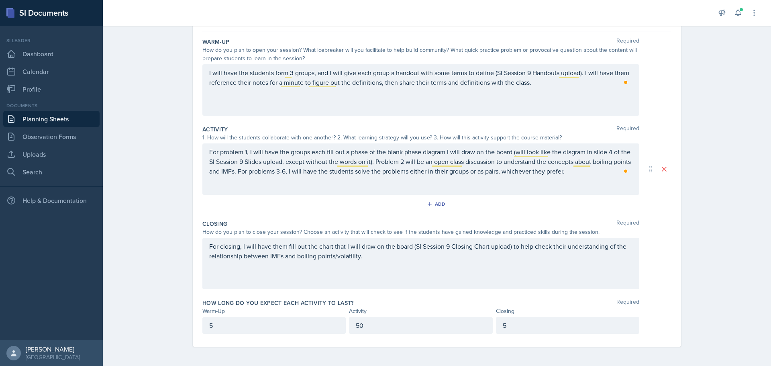
scroll to position [0, 0]
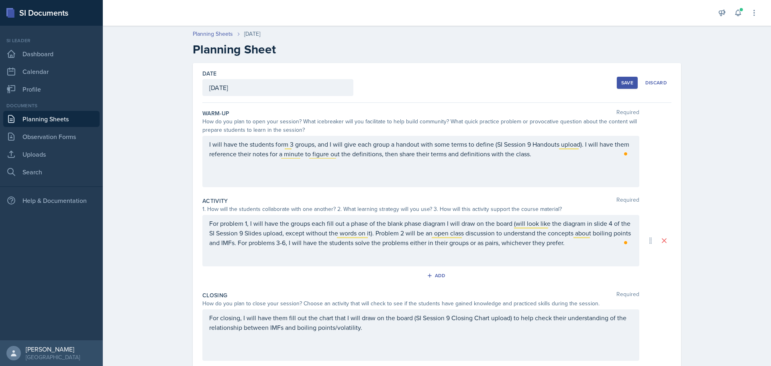
click at [624, 82] on div "Save" at bounding box center [627, 83] width 12 height 6
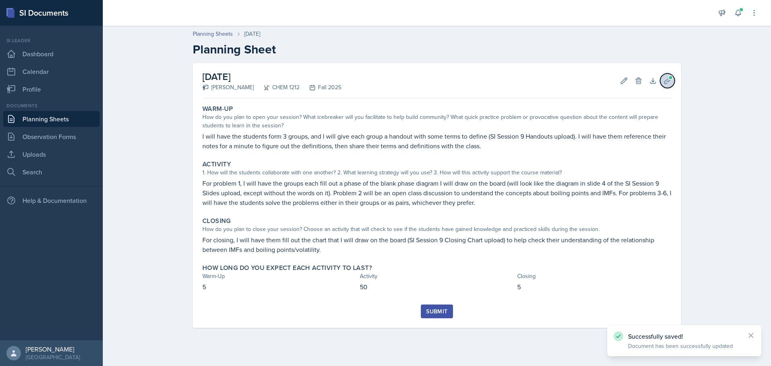
click at [672, 80] on span at bounding box center [670, 77] width 5 height 5
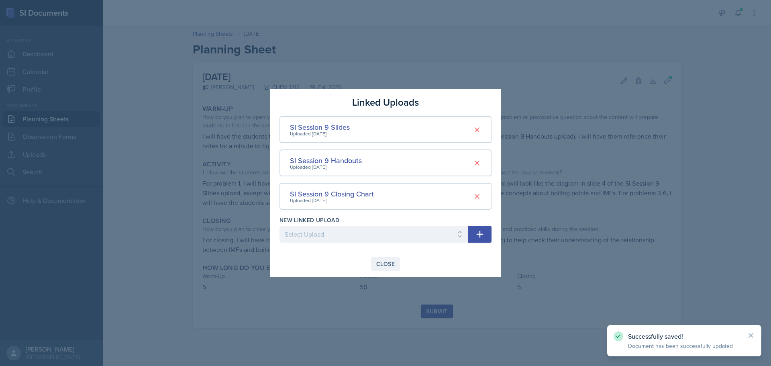
click at [386, 263] on div "Close" at bounding box center [385, 264] width 18 height 6
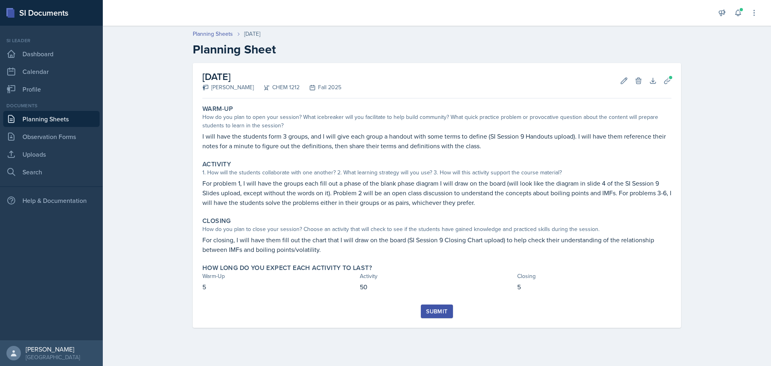
click at [431, 314] on div "Submit" at bounding box center [436, 311] width 21 height 6
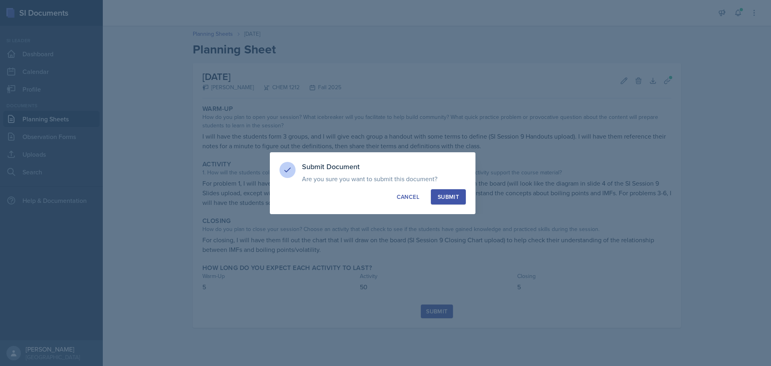
click at [450, 196] on div "Submit" at bounding box center [448, 197] width 21 height 8
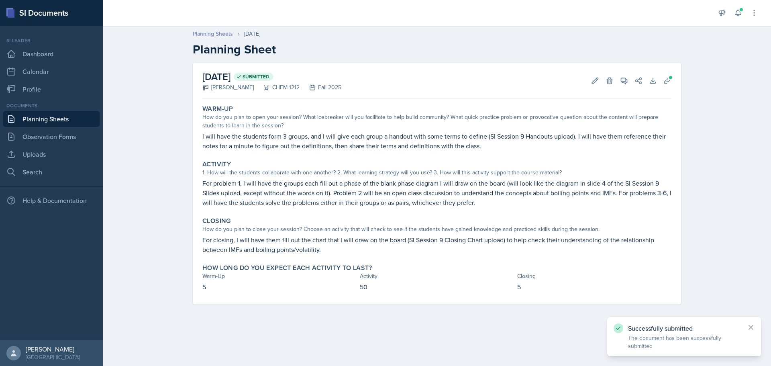
click at [214, 36] on link "Planning Sheets" at bounding box center [213, 34] width 40 height 8
